Goal: Task Accomplishment & Management: Use online tool/utility

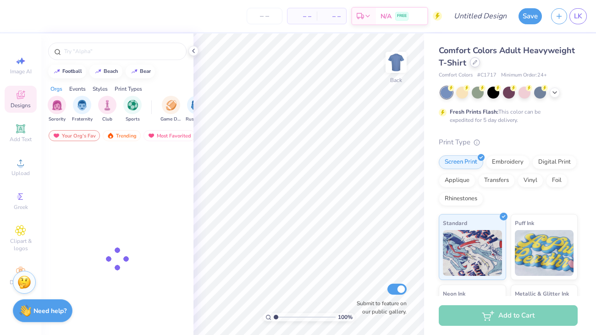
click at [477, 63] on div at bounding box center [475, 62] width 10 height 10
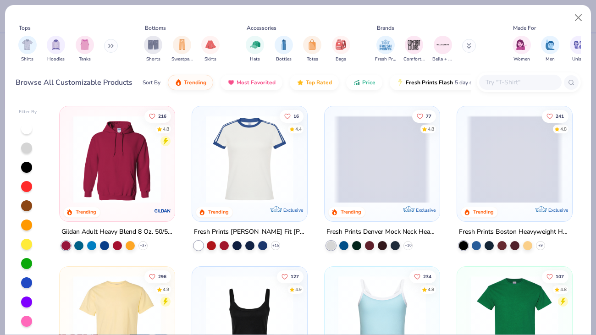
click at [149, 183] on img at bounding box center [117, 158] width 97 height 87
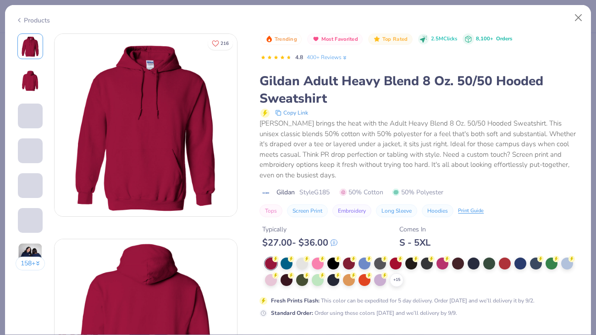
click at [0, 0] on polyline at bounding box center [0, 0] width 0 height 0
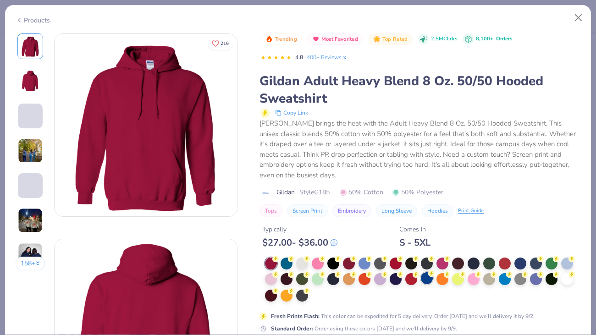
click at [429, 282] on div at bounding box center [427, 278] width 12 height 12
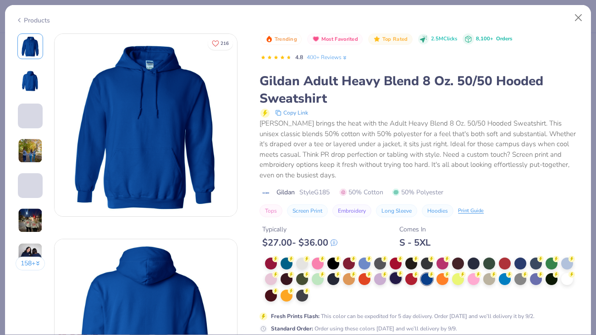
click at [394, 279] on div at bounding box center [395, 278] width 12 height 12
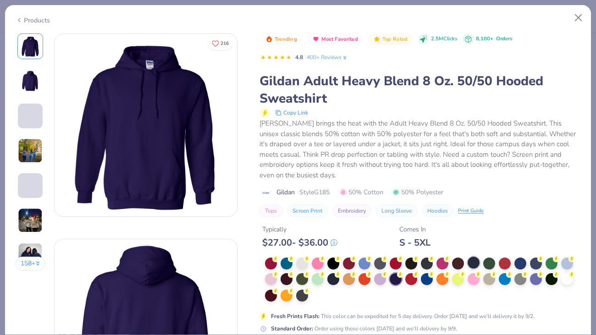
click at [475, 262] on div at bounding box center [473, 263] width 12 height 12
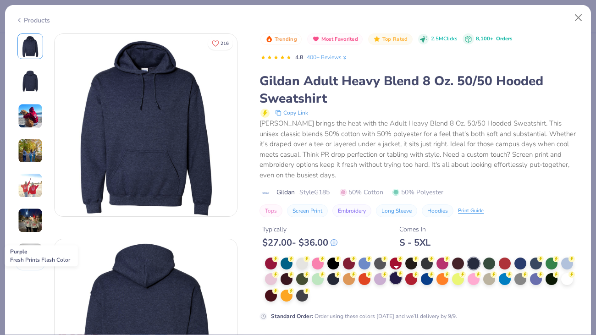
click at [396, 280] on div at bounding box center [395, 278] width 12 height 12
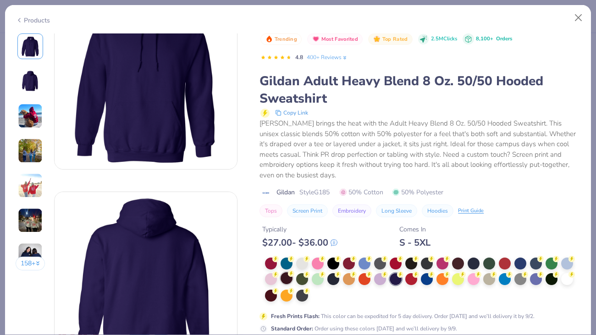
scroll to position [109, 0]
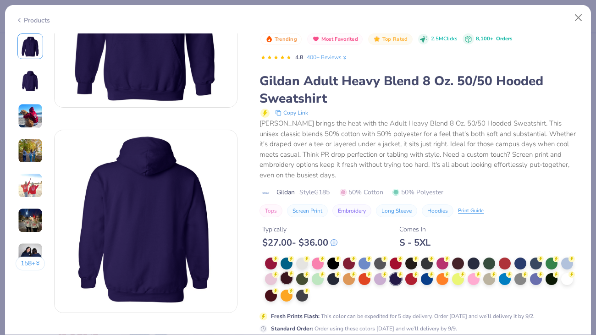
click at [288, 280] on div at bounding box center [286, 278] width 12 height 12
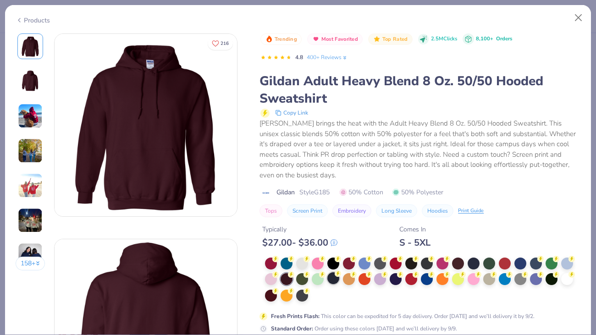
click at [331, 281] on div at bounding box center [333, 278] width 12 height 12
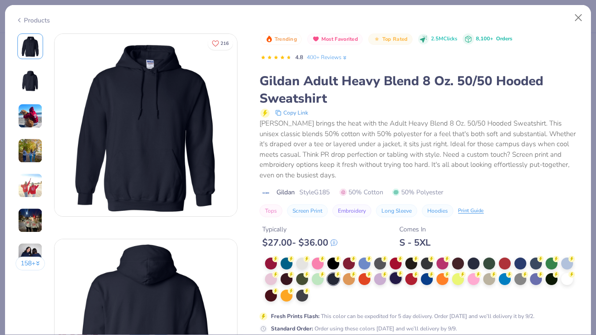
click at [398, 280] on div at bounding box center [395, 278] width 12 height 12
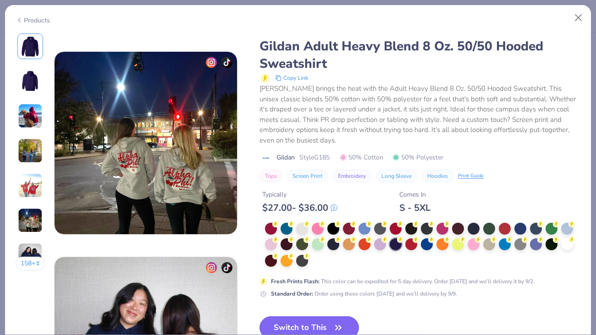
scroll to position [1164, 0]
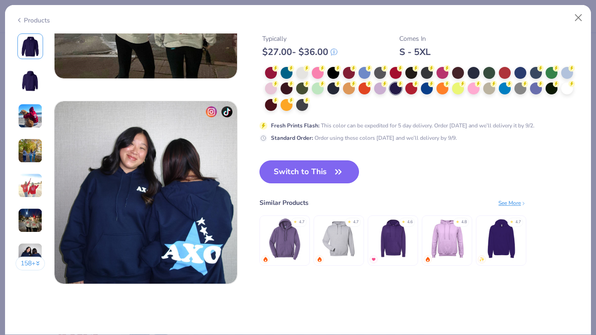
click at [320, 168] on button "Switch to This" at bounding box center [308, 171] width 99 height 23
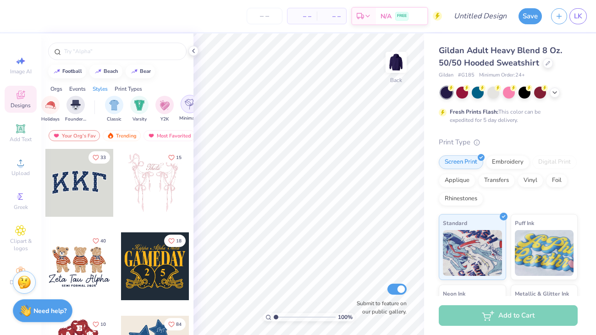
scroll to position [0, 422]
click at [137, 106] on img "filter for Varsity" at bounding box center [140, 104] width 11 height 11
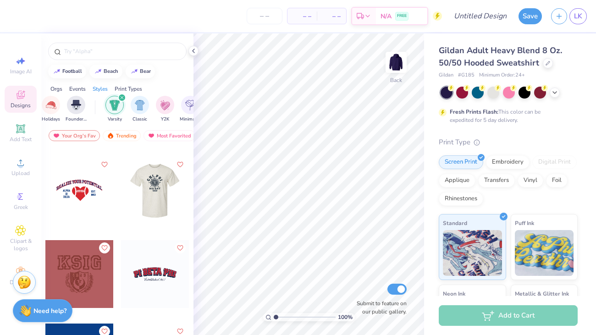
scroll to position [3746, 0]
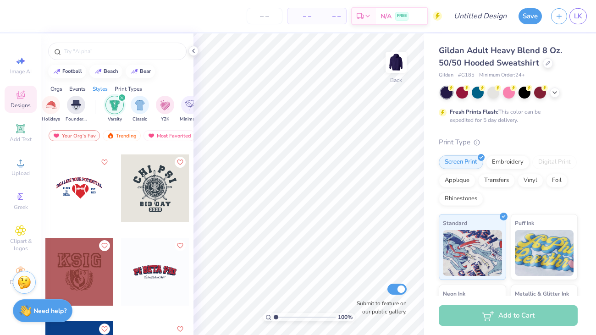
click at [92, 209] on div at bounding box center [79, 188] width 68 height 68
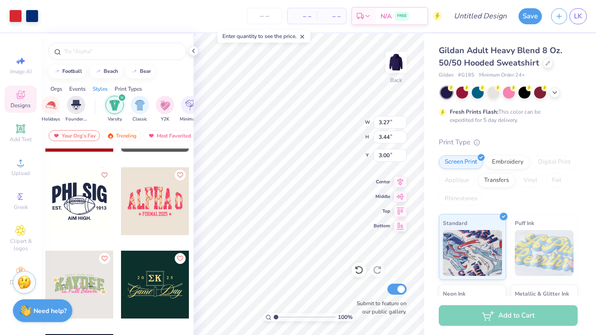
scroll to position [4818, 0]
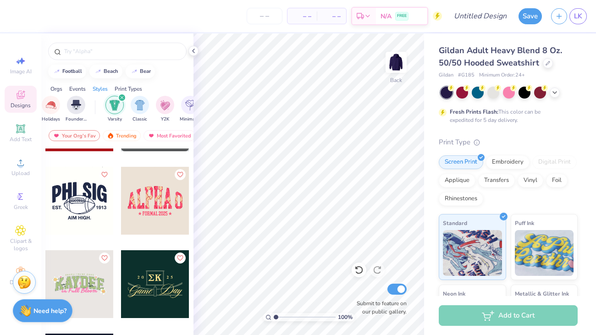
click at [93, 209] on div at bounding box center [79, 201] width 68 height 68
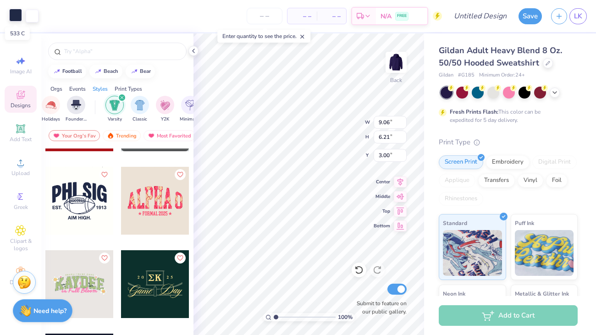
click at [12, 16] on div at bounding box center [15, 15] width 13 height 13
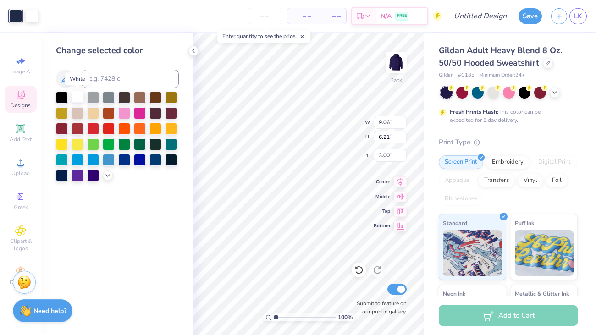
click at [81, 94] on div at bounding box center [77, 97] width 12 height 12
click at [188, 50] on div at bounding box center [193, 51] width 10 height 10
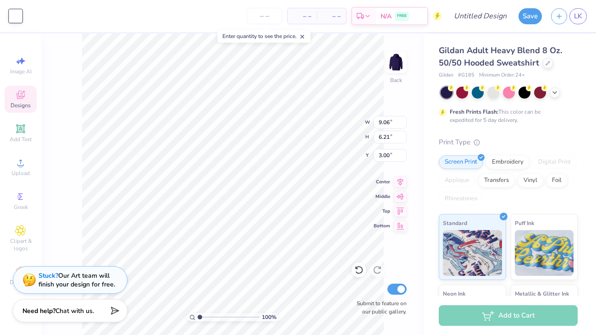
click at [22, 96] on icon at bounding box center [20, 95] width 8 height 8
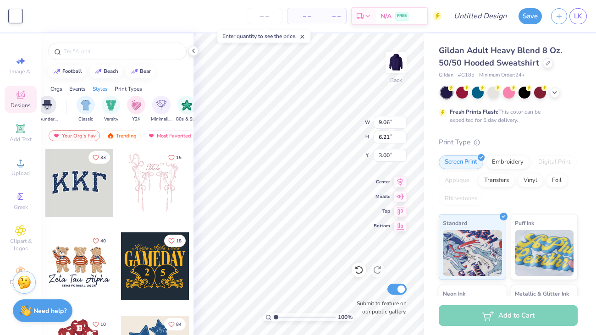
scroll to position [0, 452]
click at [109, 106] on img "filter for Varsity" at bounding box center [110, 104] width 11 height 11
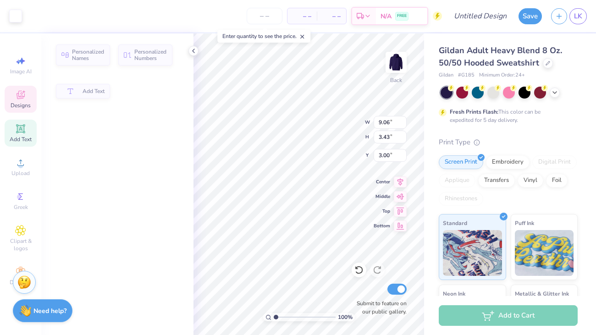
type input "3.43"
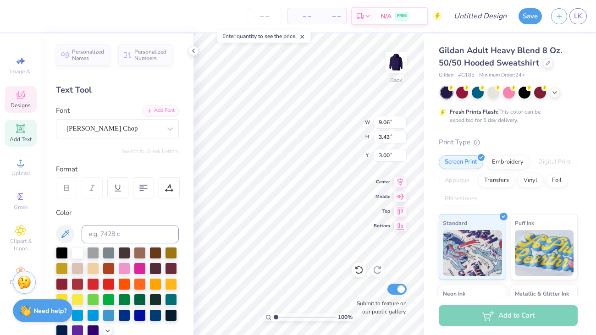
scroll to position [0, 0]
type textarea "Red Devil"
type input "3.82"
type input "0.58"
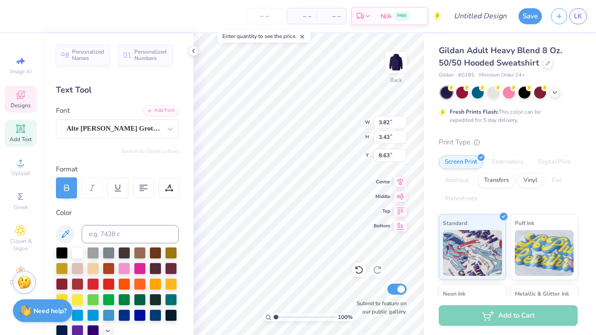
type input "8.63"
type input "12.64"
type input "3.77"
type input "2.83"
type textarea "Red Devils"
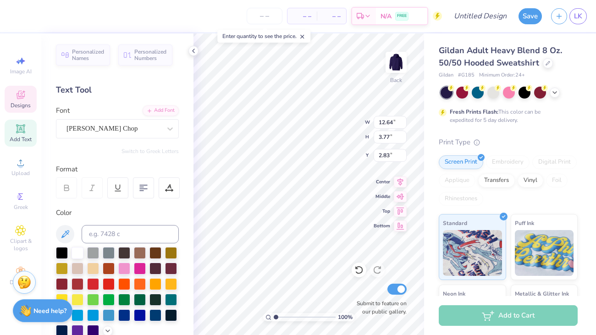
scroll to position [0, 1]
type input "3.82"
type input "0.58"
type input "8.63"
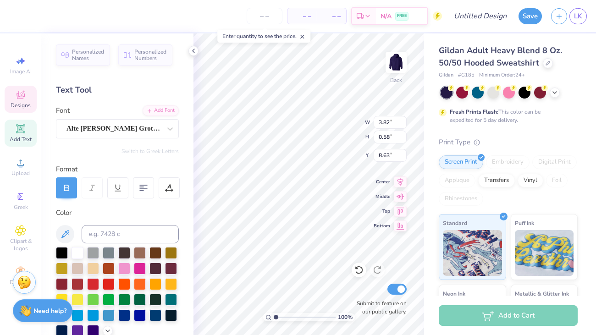
type textarea "Flag Football"
type input "1.66"
type input "0.57"
type input "6.93"
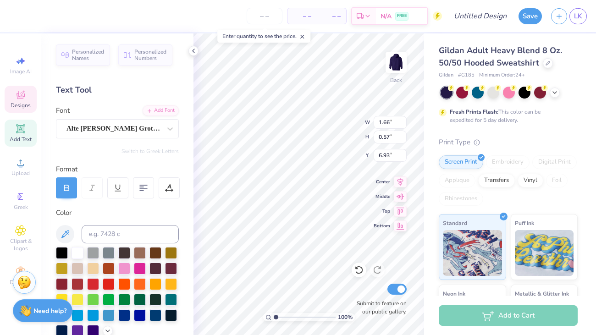
scroll to position [0, 0]
type textarea "2025"
click at [18, 19] on div at bounding box center [15, 15] width 13 height 13
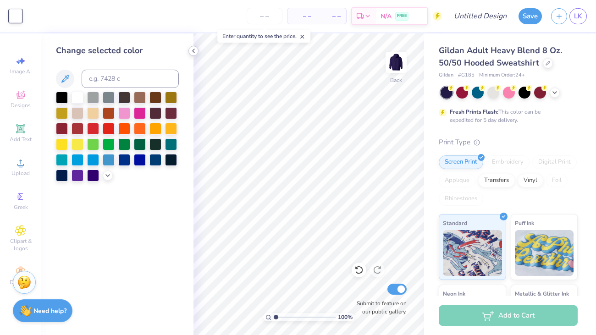
click at [194, 49] on icon at bounding box center [193, 50] width 7 height 7
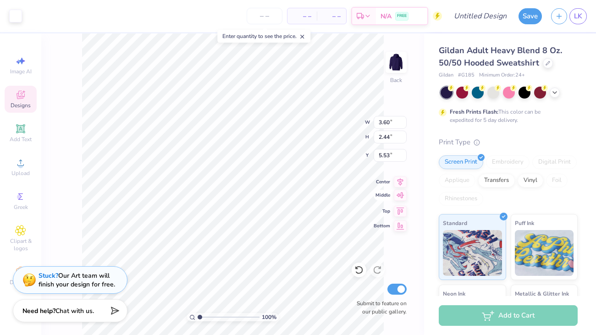
type input "3.60"
type input "2.44"
type input "5.53"
type input "5.02"
type input "3.01"
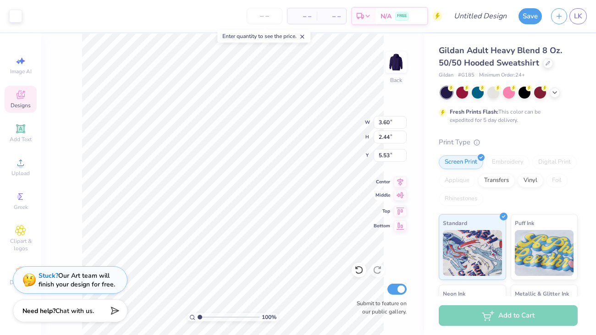
type input "5.25"
click at [18, 16] on div at bounding box center [15, 15] width 13 height 13
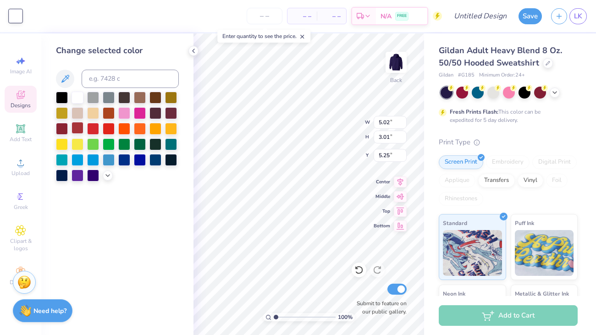
click at [79, 125] on div at bounding box center [77, 128] width 12 height 12
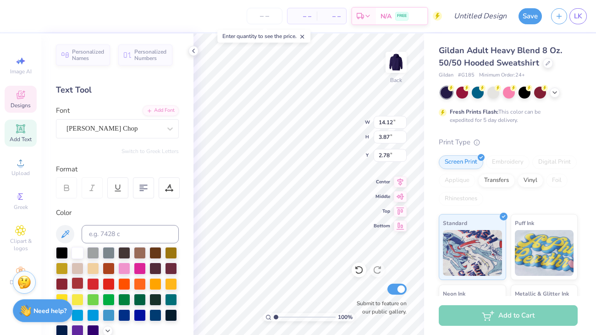
click at [81, 284] on div at bounding box center [77, 283] width 12 height 12
type textarea "Red Devil"
type input "3.00"
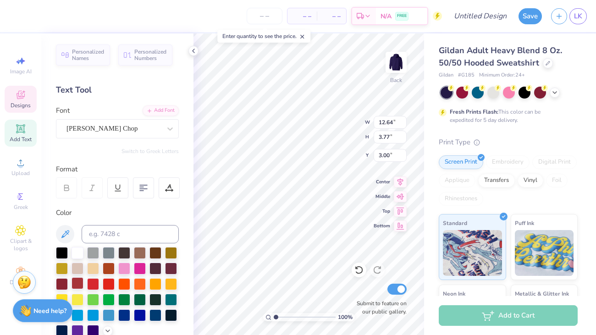
type textarea "HC HS"
type textarea "HCHS"
click at [400, 184] on icon at bounding box center [400, 182] width 6 height 8
click at [402, 179] on icon at bounding box center [400, 181] width 13 height 11
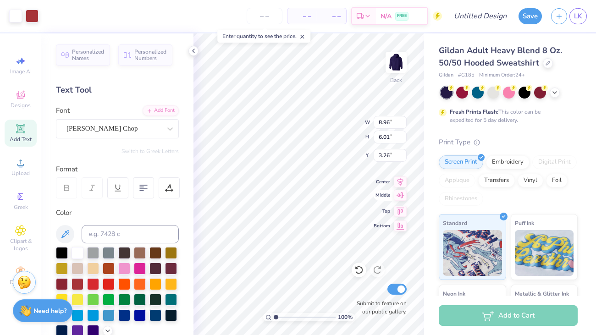
click at [402, 179] on icon at bounding box center [400, 181] width 13 height 11
click at [399, 197] on icon at bounding box center [400, 195] width 8 height 6
type input "10.26"
type input "6.89"
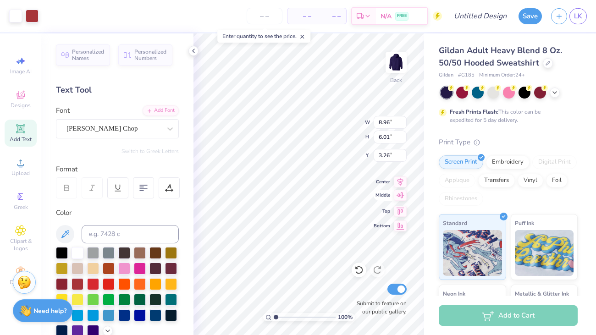
type input "3.81"
click at [397, 183] on icon at bounding box center [400, 180] width 13 height 11
click at [402, 212] on icon at bounding box center [400, 209] width 13 height 11
type input "0.50"
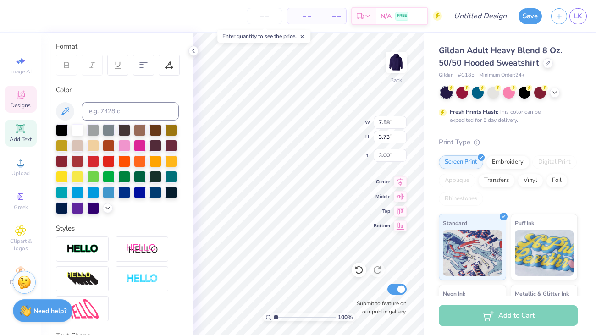
scroll to position [197, 0]
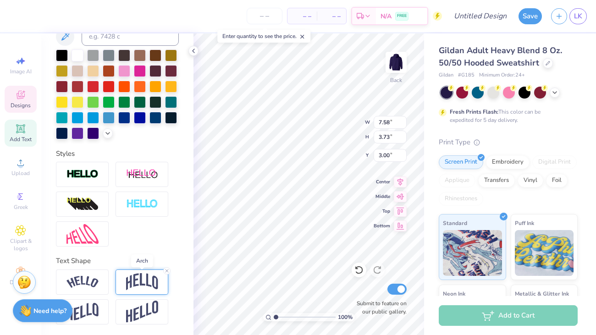
click at [137, 284] on img at bounding box center [142, 281] width 32 height 17
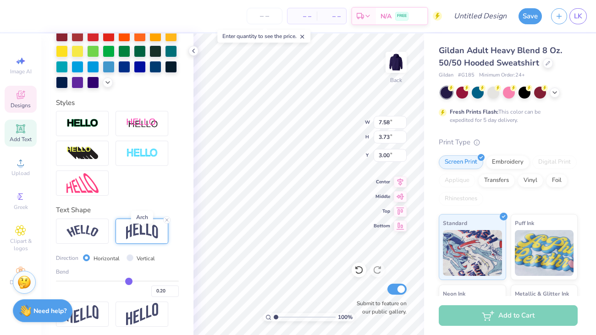
scroll to position [251, 0]
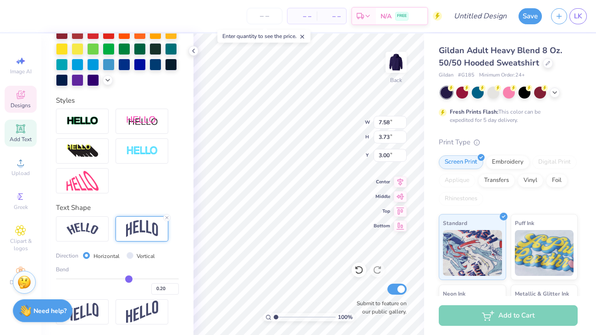
type input "0.23"
type input "0.25"
type input "0.27"
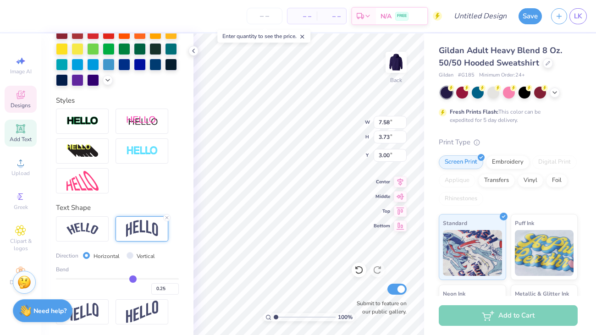
type input "0.27"
type input "0.28"
type input "0.29"
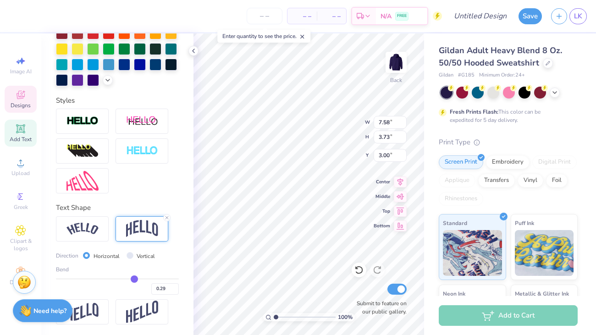
type input "0.3"
type input "0.30"
type input "0.31"
type input "0.32"
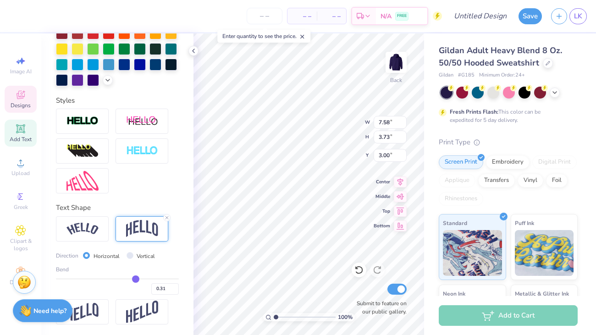
type input "0.32"
type input "0.33"
type input "0.34"
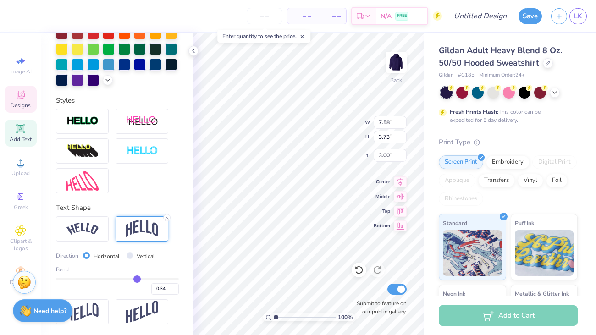
type input "0.44"
drag, startPoint x: 130, startPoint y: 279, endPoint x: 142, endPoint y: 281, distance: 13.1
type input "0.44"
click at [142, 279] on input "range" at bounding box center [117, 278] width 123 height 1
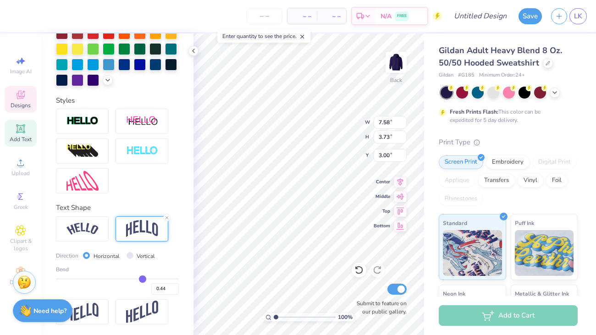
type input "4.15"
type input "2.79"
type input "0.34"
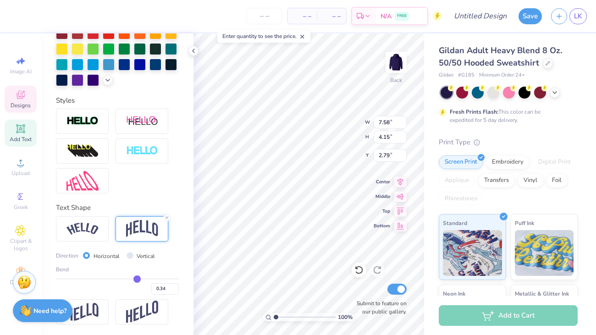
click at [137, 279] on input "range" at bounding box center [117, 278] width 123 height 1
type input "4.47"
type input "2.63"
type input "4.15"
type input "2.79"
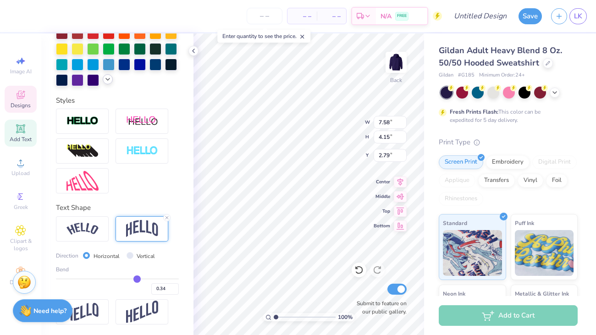
click at [105, 82] on icon at bounding box center [107, 79] width 7 height 7
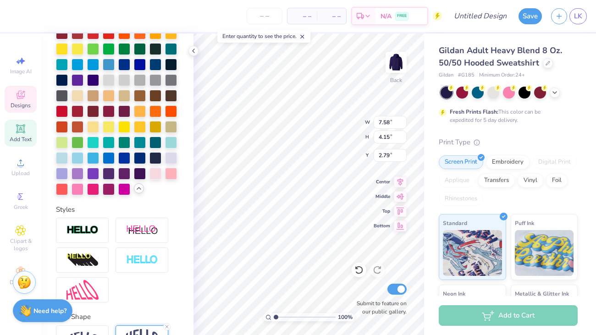
click at [138, 192] on div at bounding box center [117, 95] width 123 height 199
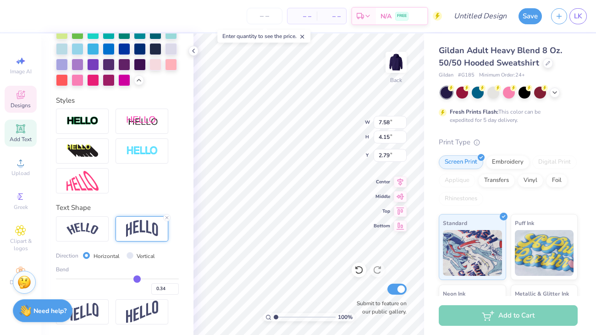
scroll to position [326, 0]
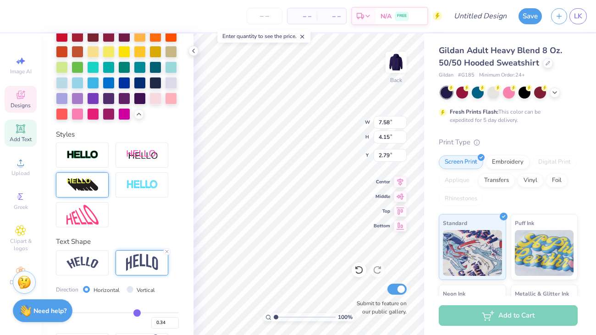
click at [98, 184] on img at bounding box center [82, 185] width 32 height 15
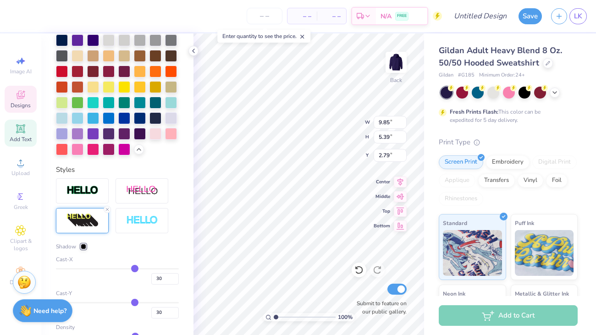
type input "9.85"
type input "5.39"
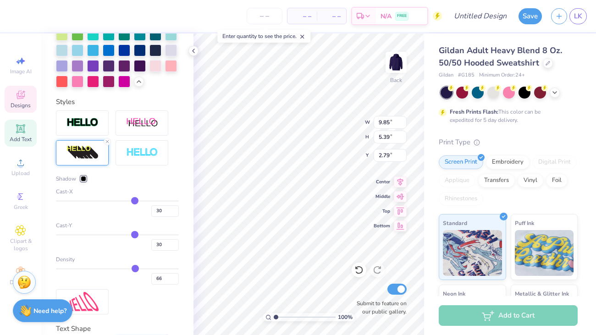
scroll to position [394, 0]
type input "23"
type input "13"
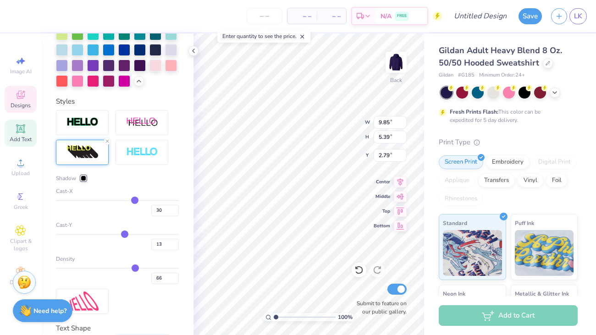
type input "12"
type input "11"
type input "10"
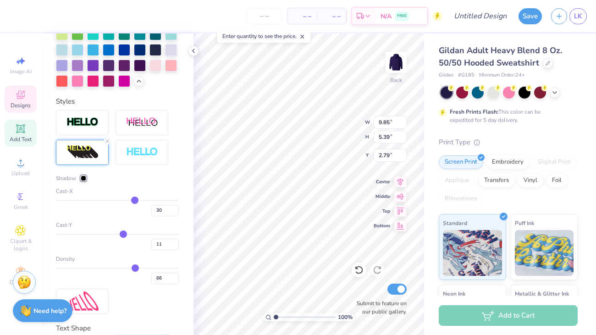
type input "10"
type input "9"
type input "8"
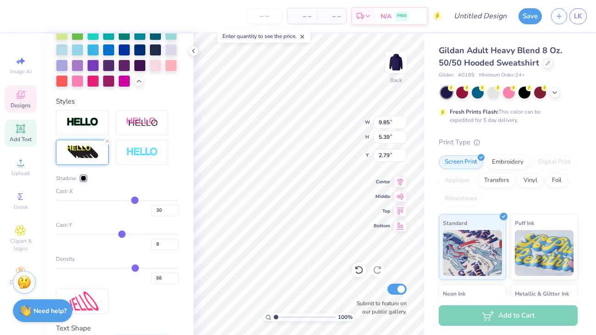
type input "7"
type input "6"
type input "5"
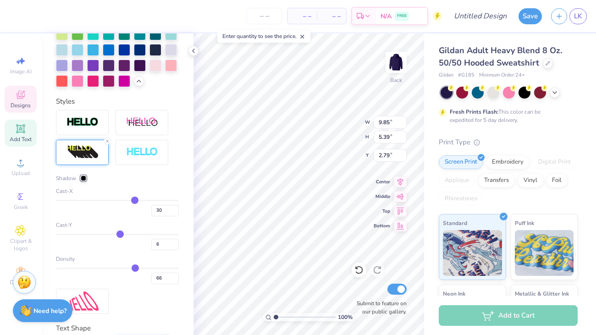
type input "5"
type input "4"
type input "3"
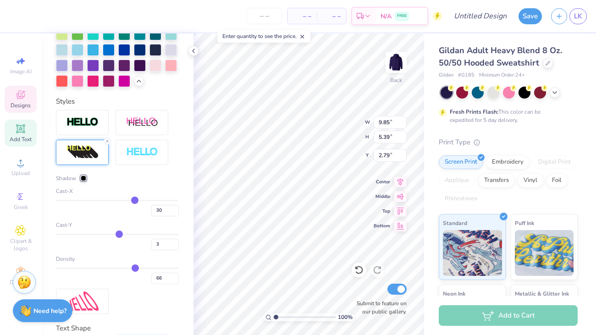
type input "2"
type input "1"
type input "0"
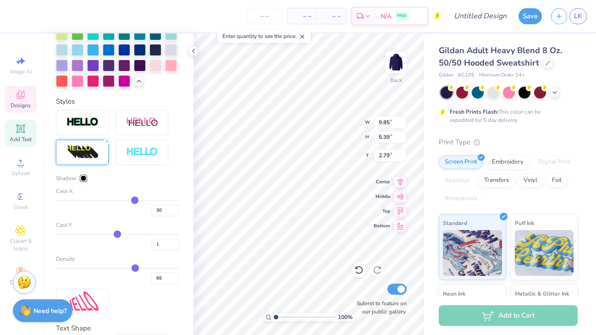
type input "0"
type input "-1"
type input "-3"
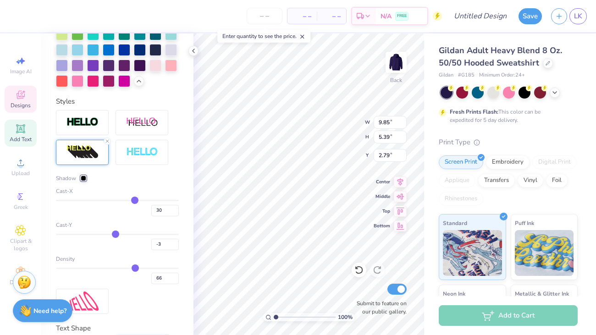
type input "-5"
type input "-6"
type input "-9"
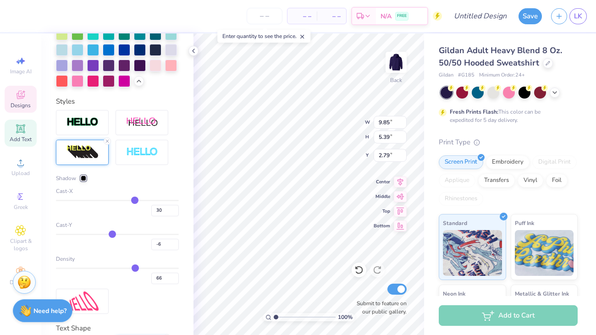
type input "-9"
type input "-12"
type input "-13"
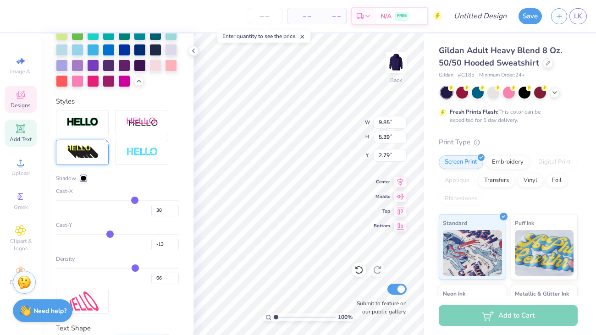
type input "-15"
type input "-17"
type input "-18"
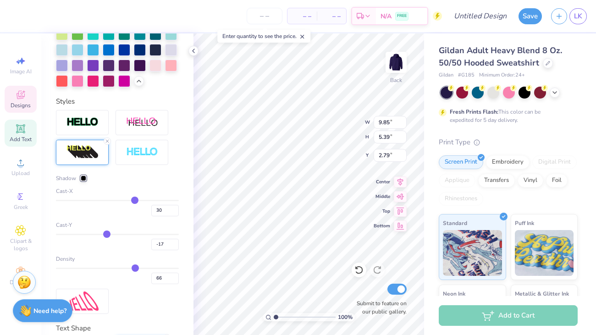
type input "-18"
type input "-20"
type input "-22"
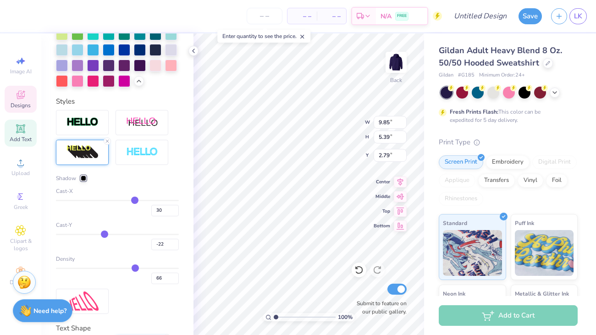
type input "-23"
type input "-25"
type input "-27"
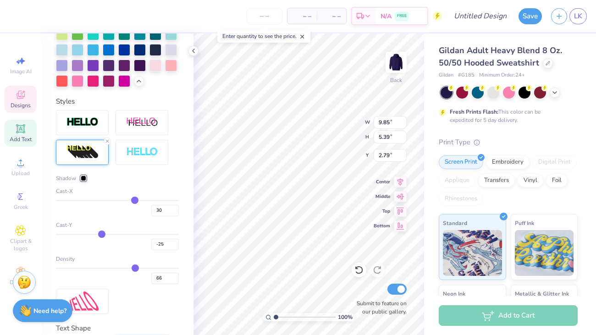
type input "-27"
type input "-29"
type input "-31"
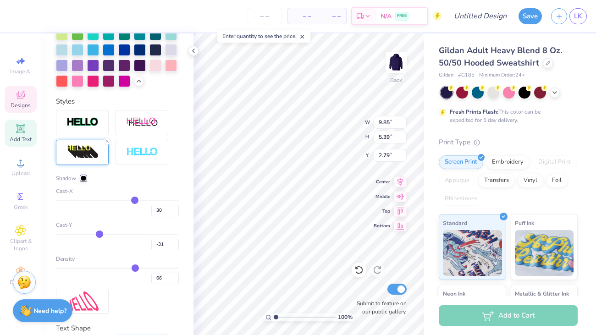
type input "-33"
type input "-34"
type input "-36"
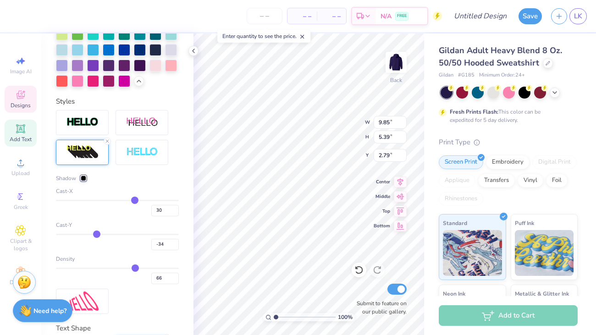
type input "-36"
type input "-38"
type input "-40"
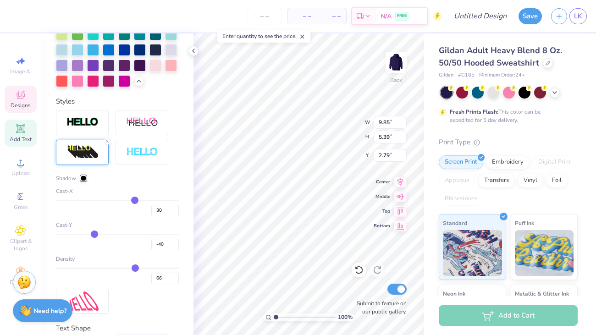
type input "-41"
type input "-43"
type input "-44"
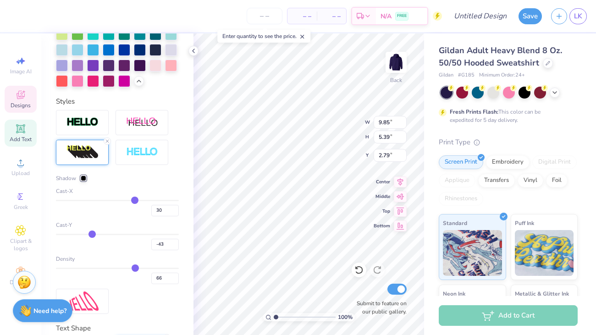
type input "-44"
type input "-45"
type input "-47"
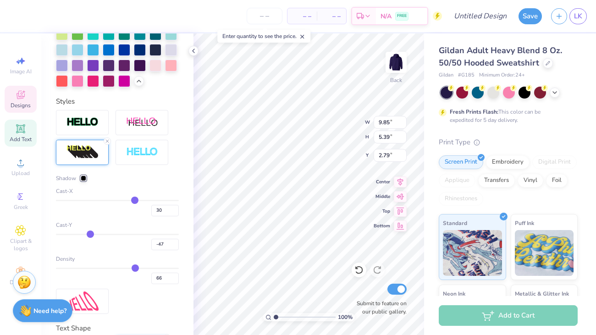
type input "-48"
type input "-49"
type input "-50"
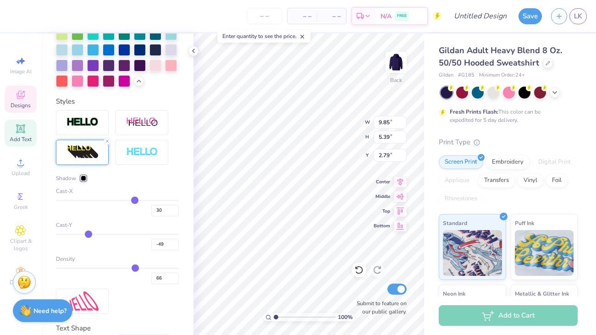
type input "-50"
type input "-51"
type input "-52"
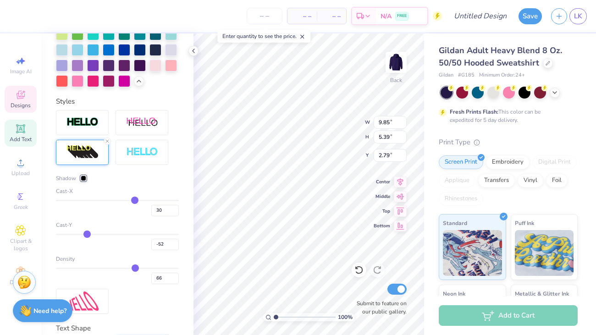
type input "-54"
type input "-55"
type input "-56"
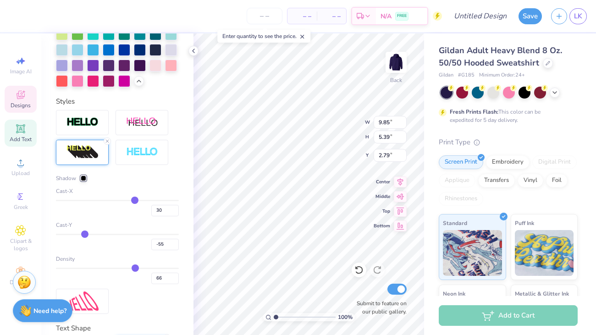
type input "-56"
type input "-58"
type input "-59"
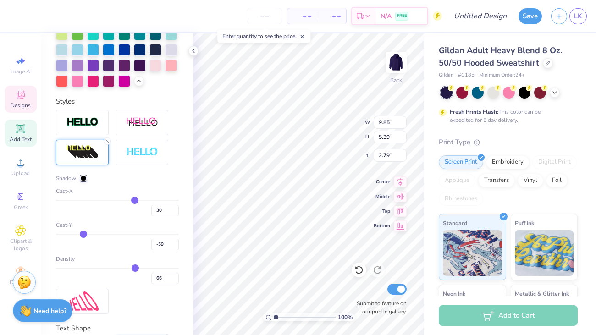
type input "-60"
type input "-62"
type input "-63"
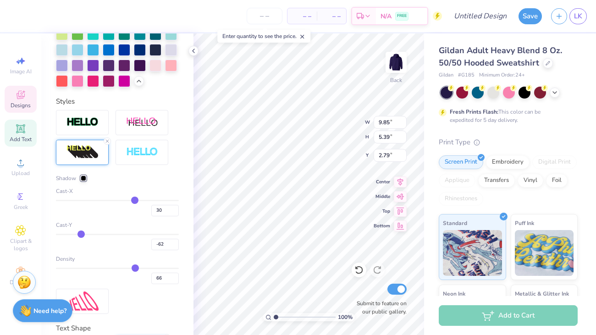
type input "-63"
type input "-65"
type input "-68"
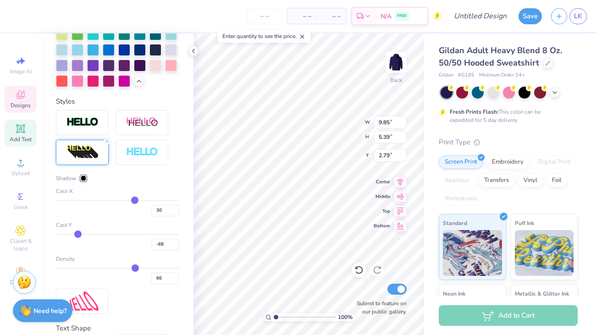
type input "-69"
type input "-71"
type input "-73"
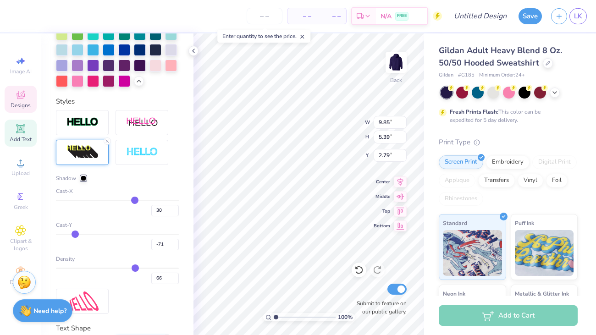
type input "-73"
type input "-75"
drag, startPoint x: 131, startPoint y: 233, endPoint x: 73, endPoint y: 235, distance: 58.2
type input "-76"
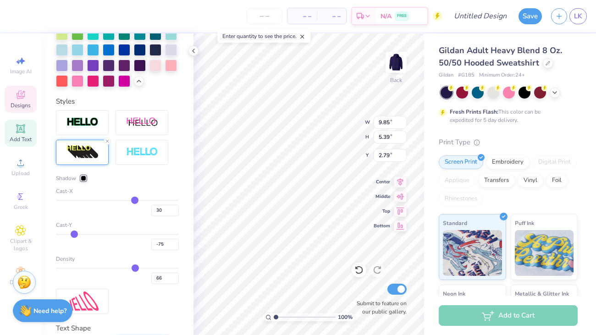
click at [73, 235] on input "range" at bounding box center [117, 234] width 123 height 1
type input "-76"
click at [154, 120] on img at bounding box center [142, 122] width 32 height 11
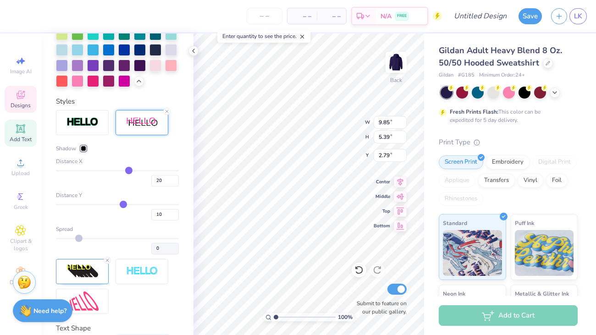
type input "7.71"
type input "0.54"
type input "19"
type input "18"
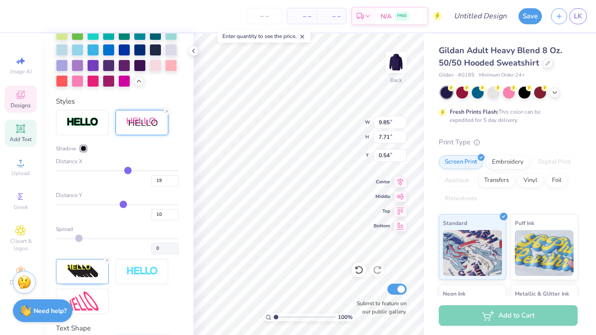
type input "18"
type input "14"
type input "10"
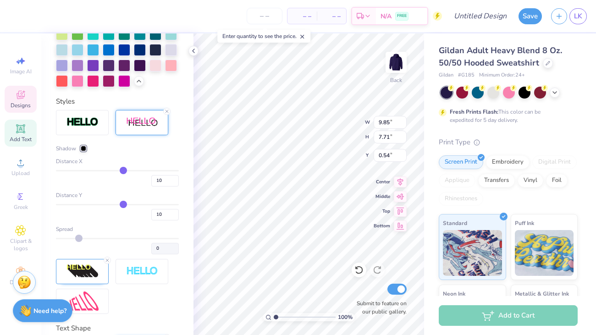
type input "9"
drag, startPoint x: 129, startPoint y: 170, endPoint x: 75, endPoint y: 175, distance: 53.8
click at [75, 171] on input "range" at bounding box center [117, 170] width 123 height 1
click at [80, 205] on input "range" at bounding box center [117, 204] width 123 height 1
click at [75, 201] on div "Distance Y 10" at bounding box center [117, 205] width 123 height 29
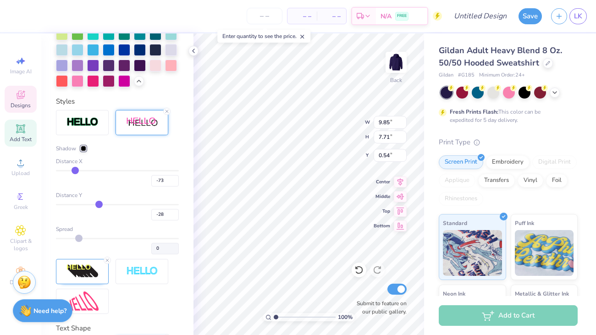
drag, startPoint x: 104, startPoint y: 203, endPoint x: 98, endPoint y: 204, distance: 5.6
click at [98, 204] on input "range" at bounding box center [117, 204] width 123 height 1
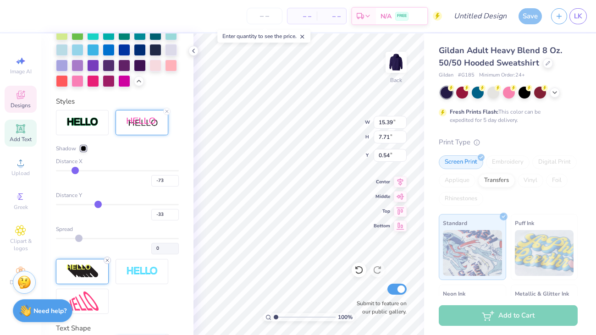
click at [112, 170] on input "range" at bounding box center [117, 170] width 123 height 1
click at [107, 257] on icon at bounding box center [106, 259] width 5 height 5
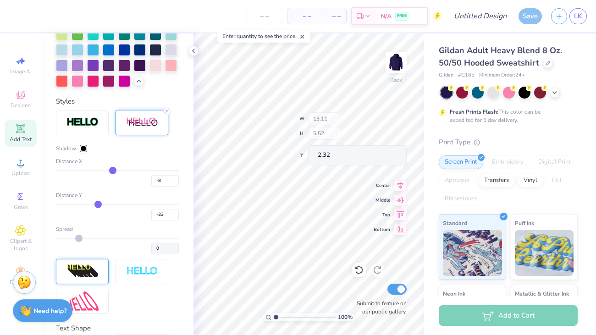
click at [166, 114] on icon at bounding box center [166, 111] width 5 height 5
click at [166, 135] on div at bounding box center [141, 122] width 53 height 25
click at [305, 36] on icon at bounding box center [302, 36] width 6 height 6
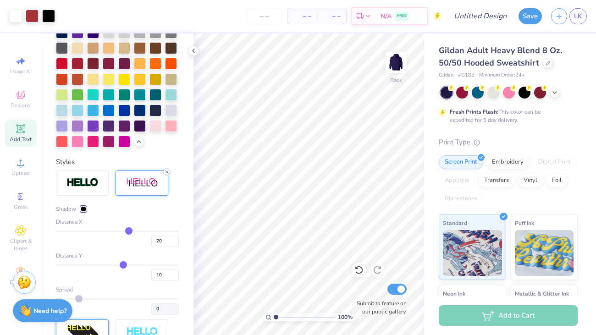
click at [166, 170] on icon at bounding box center [166, 171] width 5 height 5
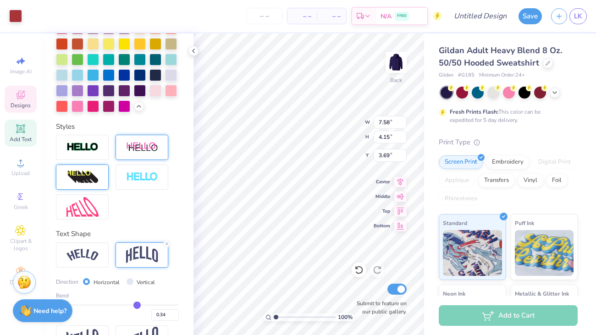
scroll to position [298, 0]
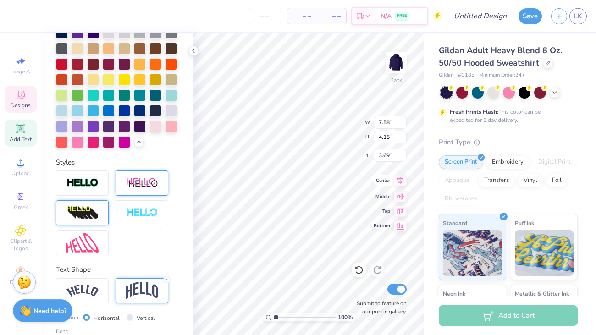
click at [399, 181] on icon at bounding box center [400, 180] width 13 height 11
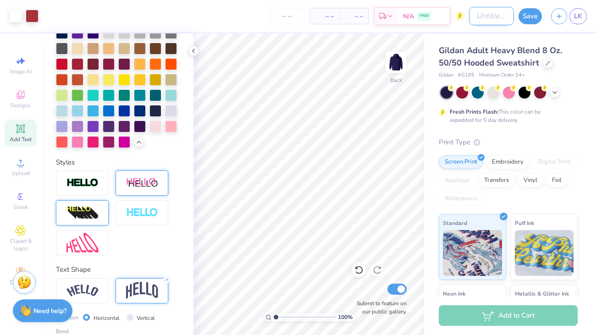
click at [474, 16] on input "Design Title" at bounding box center [491, 16] width 45 height 18
click at [520, 19] on button "Save" at bounding box center [529, 15] width 23 height 16
click at [527, 17] on div "Save" at bounding box center [529, 16] width 23 height 16
click at [472, 35] on div "Gildan Adult Heavy Blend 8 Oz. 50/50 Hooded Sweatshirt Gildan # G185 Minimum Or…" at bounding box center [510, 227] width 172 height 388
click at [578, 20] on span "LK" at bounding box center [578, 16] width 8 height 11
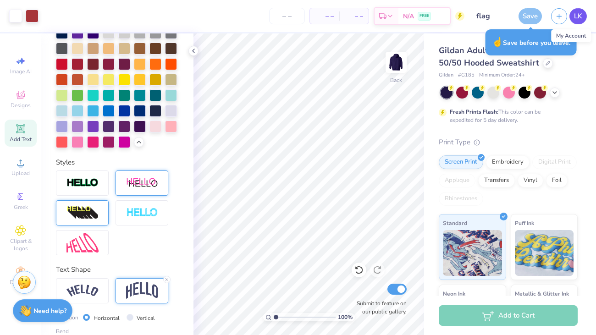
click at [575, 19] on span "LK" at bounding box center [578, 16] width 8 height 11
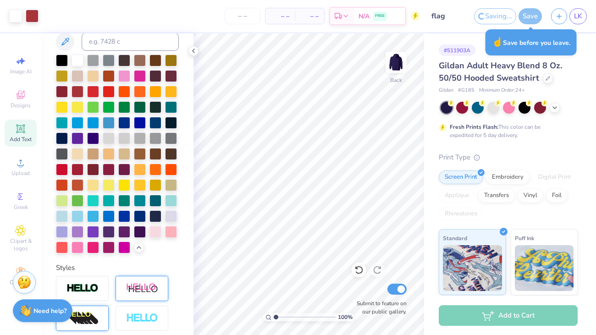
scroll to position [360, 0]
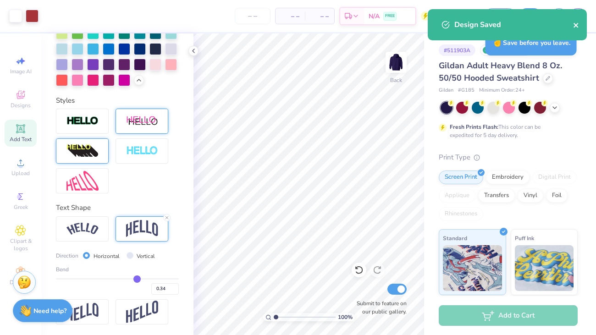
click at [575, 28] on icon "close" at bounding box center [576, 25] width 6 height 7
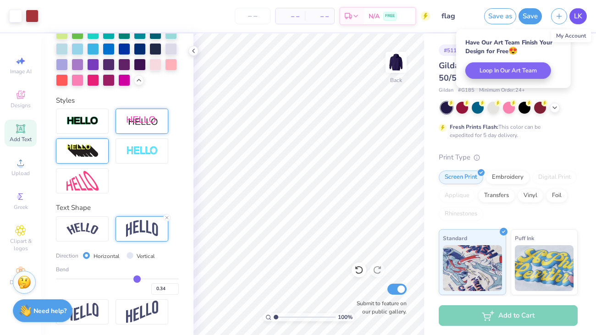
click at [574, 17] on span "LK" at bounding box center [578, 16] width 8 height 11
